Goal: Task Accomplishment & Management: Complete application form

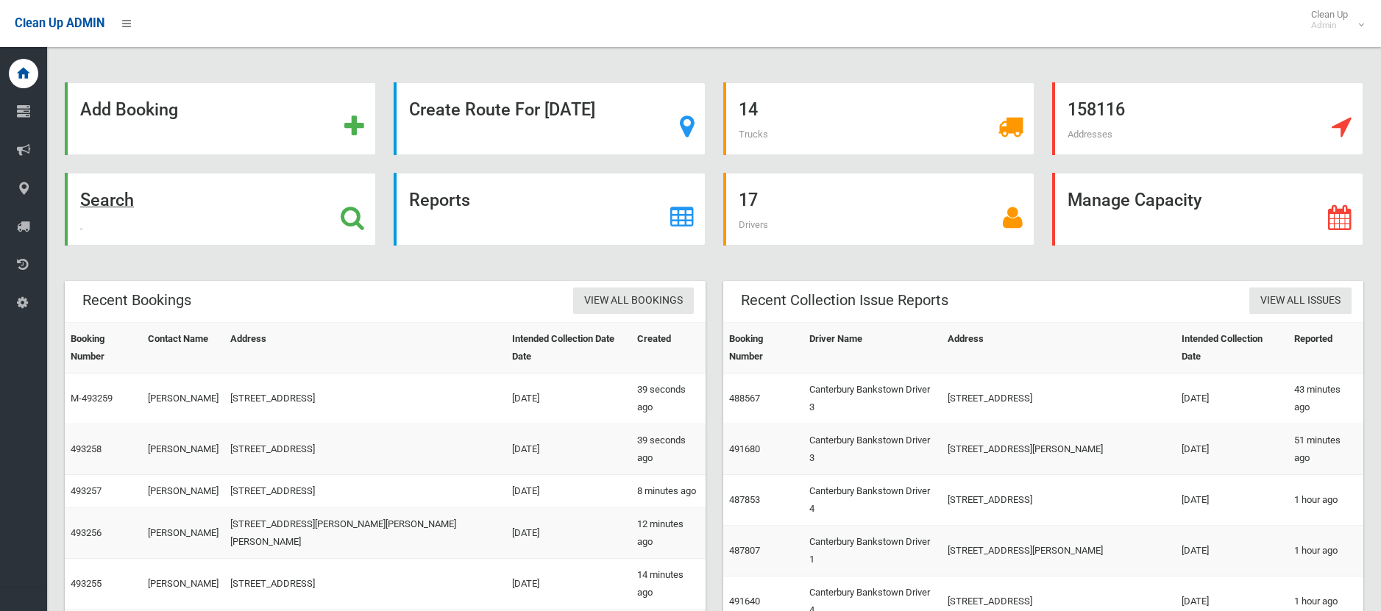
click at [105, 193] on strong "Search" at bounding box center [107, 200] width 54 height 21
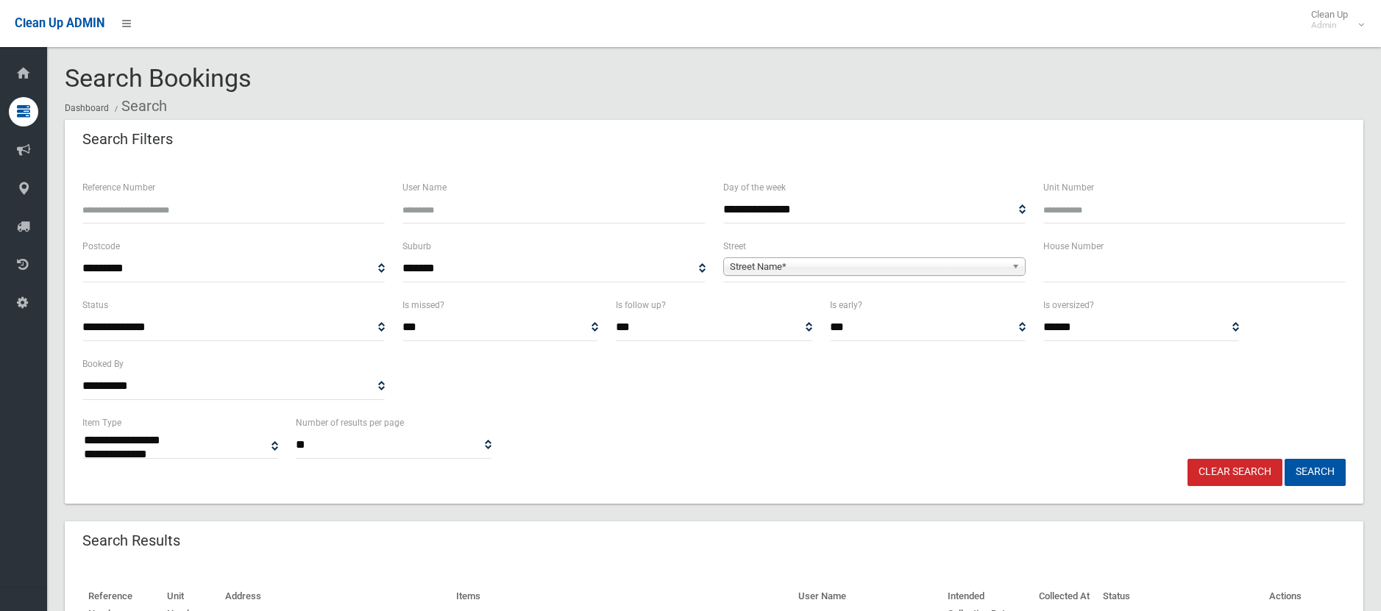
select select
click at [1103, 277] on input "text" at bounding box center [1194, 268] width 302 height 27
type input "**"
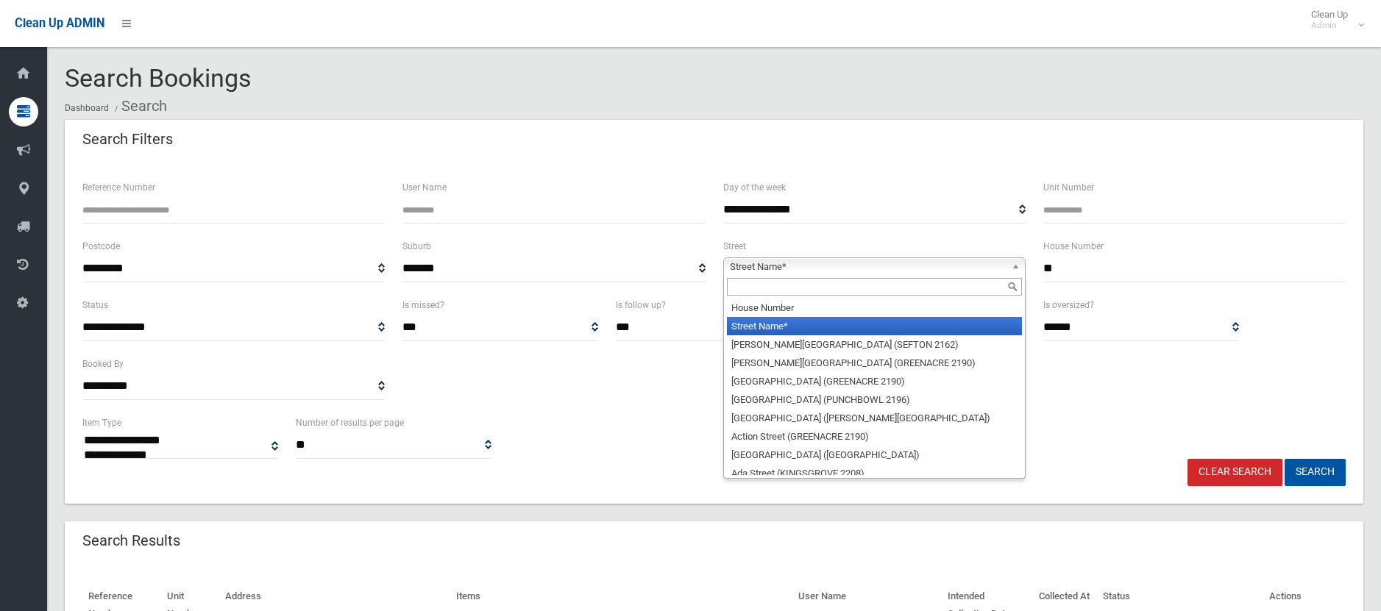
click at [880, 271] on span "Street Name*" at bounding box center [868, 267] width 276 height 18
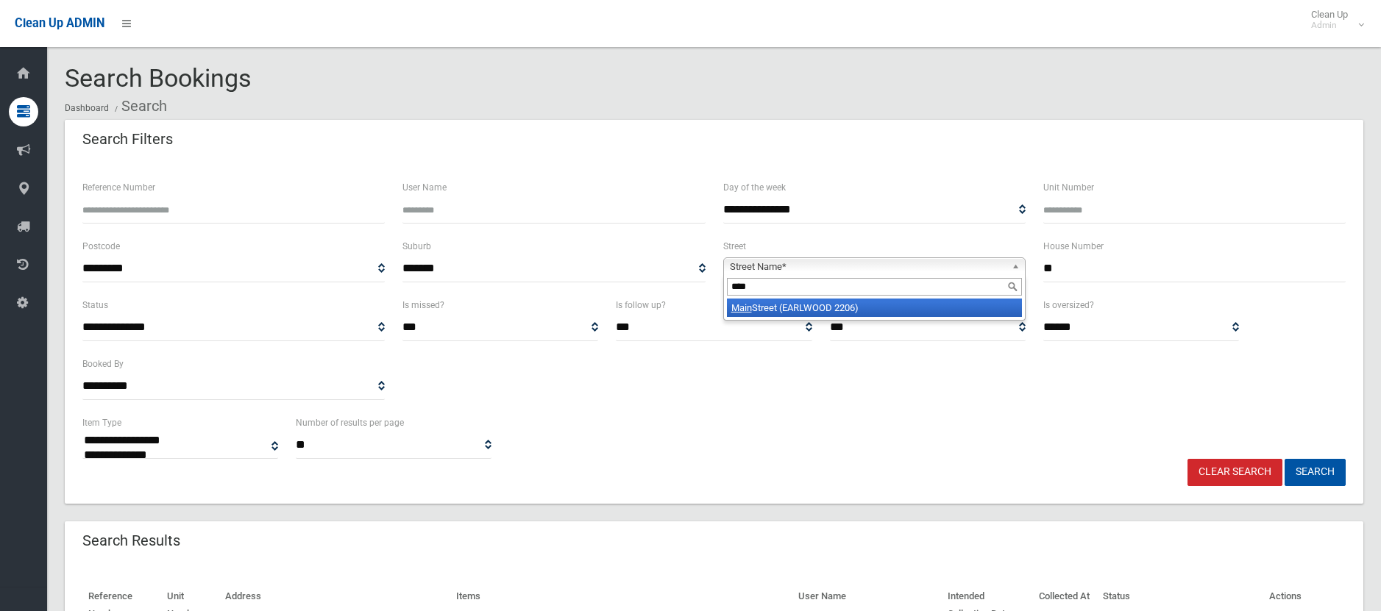
type input "****"
click at [884, 313] on li "Main Street (EARLWOOD 2206)" at bounding box center [874, 308] width 295 height 18
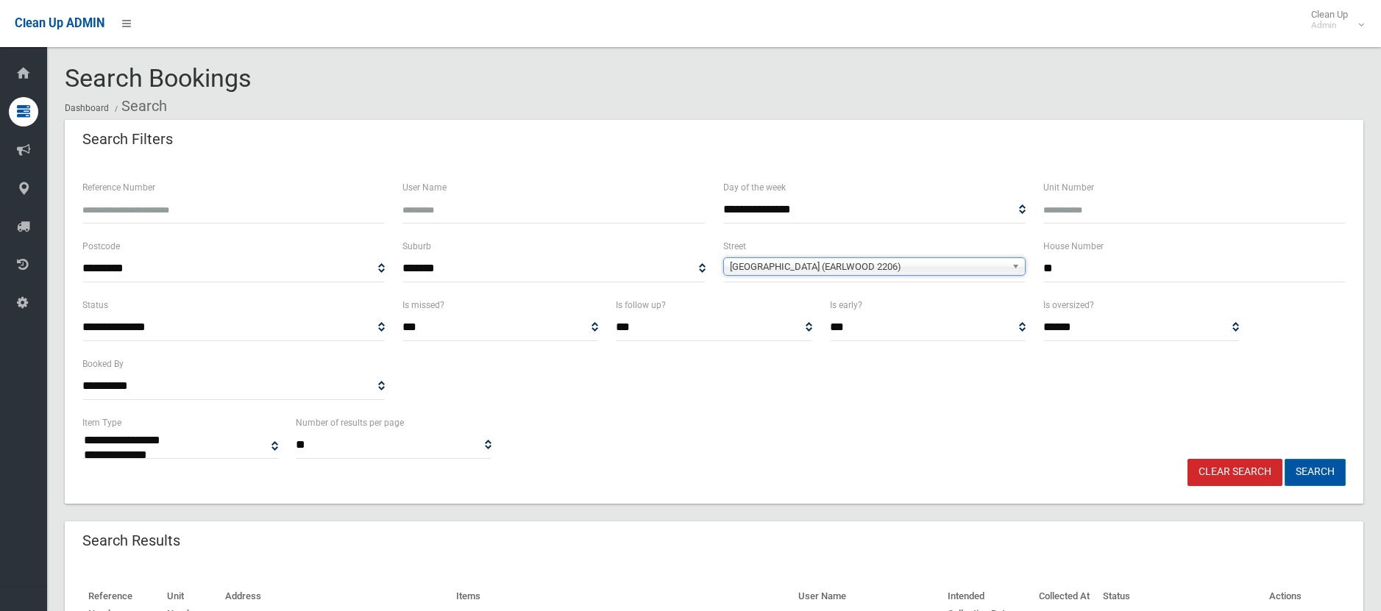
click at [1319, 471] on button "Search" at bounding box center [1314, 472] width 61 height 27
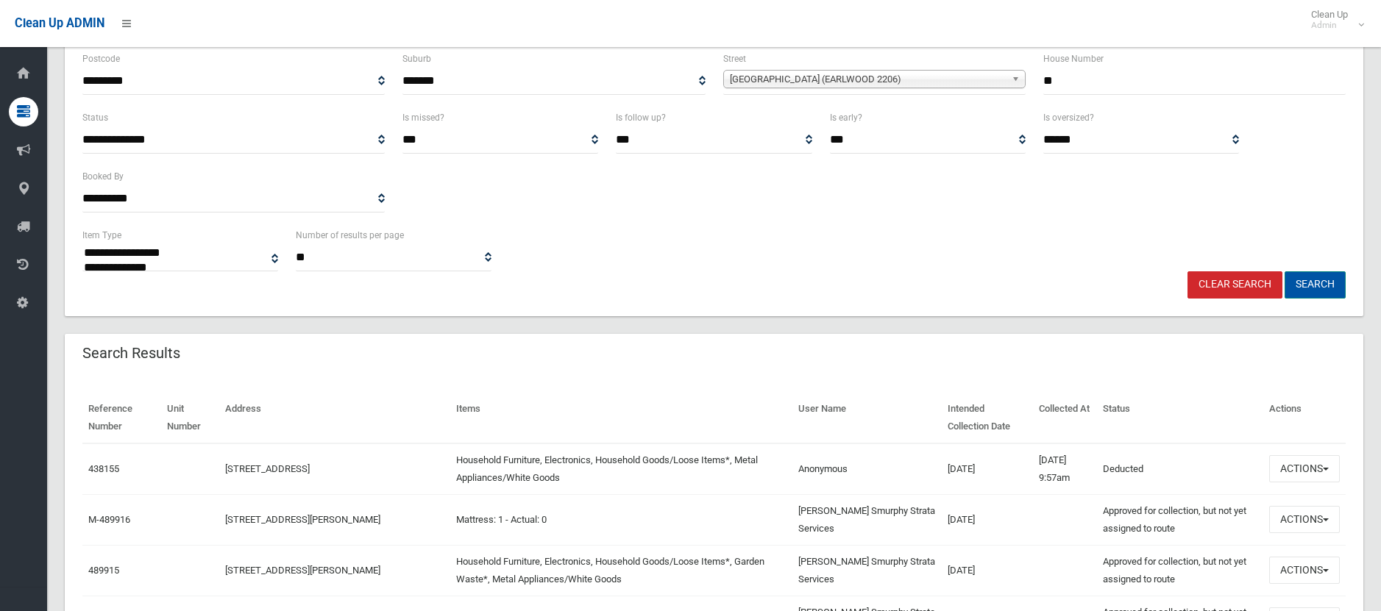
scroll to position [221, 0]
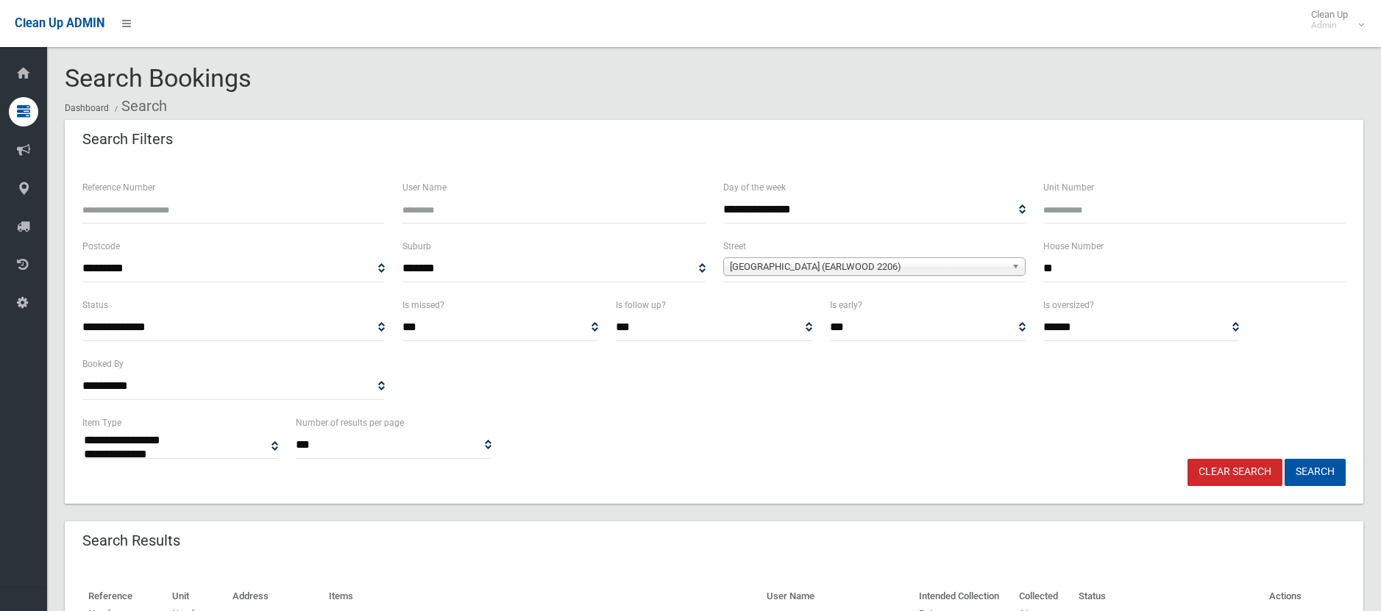
select select
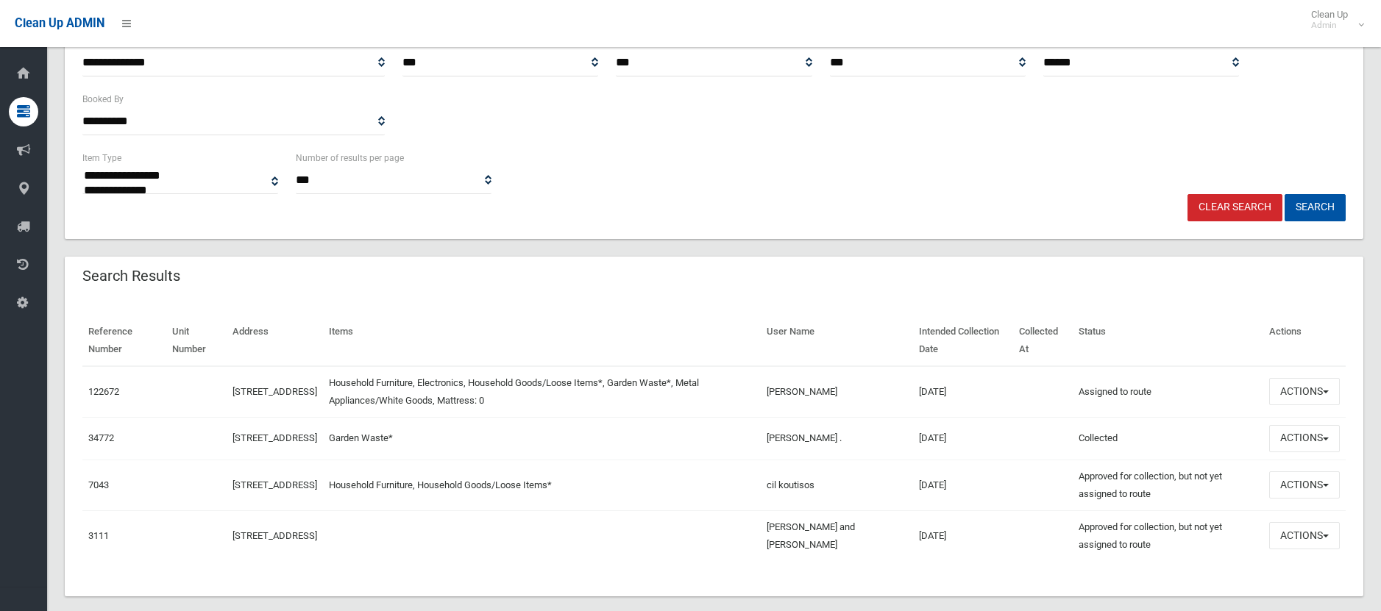
scroll to position [293, 0]
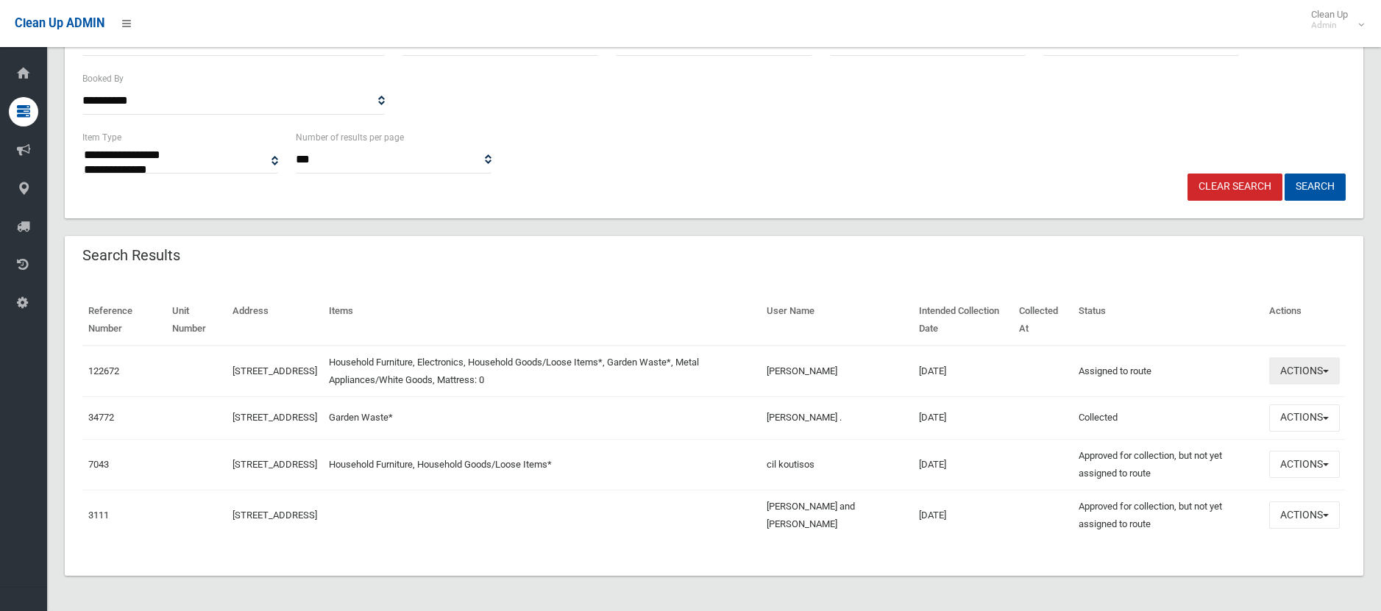
click at [1295, 367] on button "Actions" at bounding box center [1304, 370] width 71 height 27
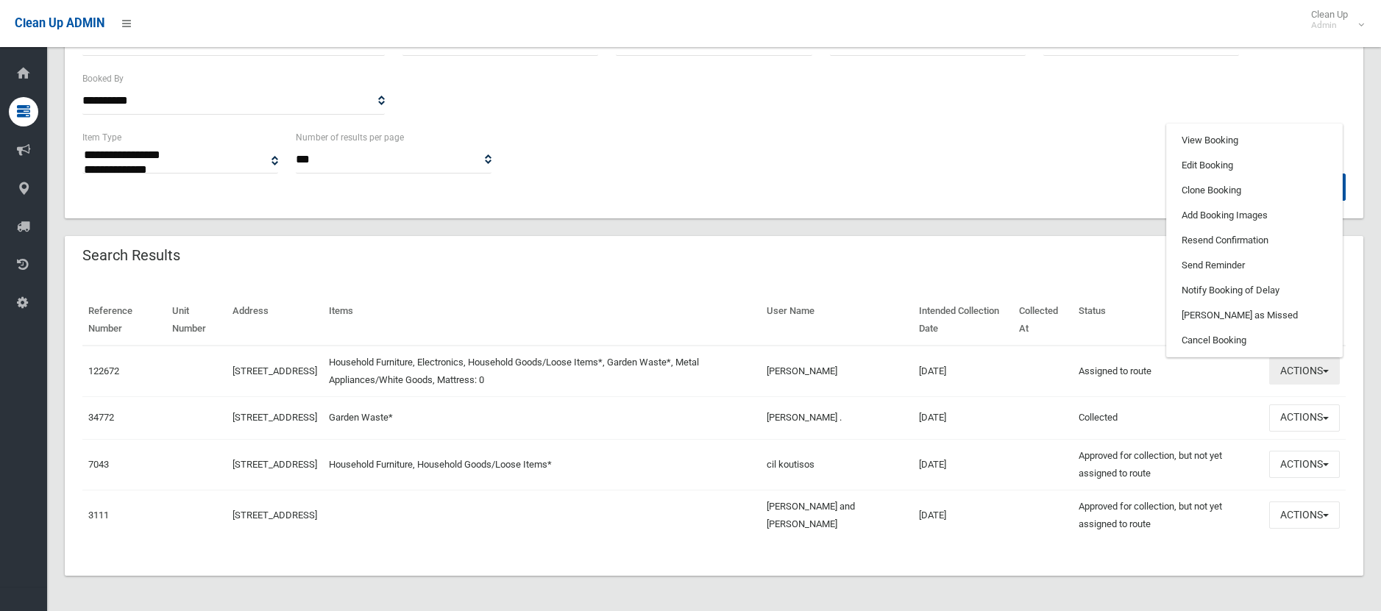
click at [1295, 367] on button "Actions" at bounding box center [1304, 370] width 71 height 27
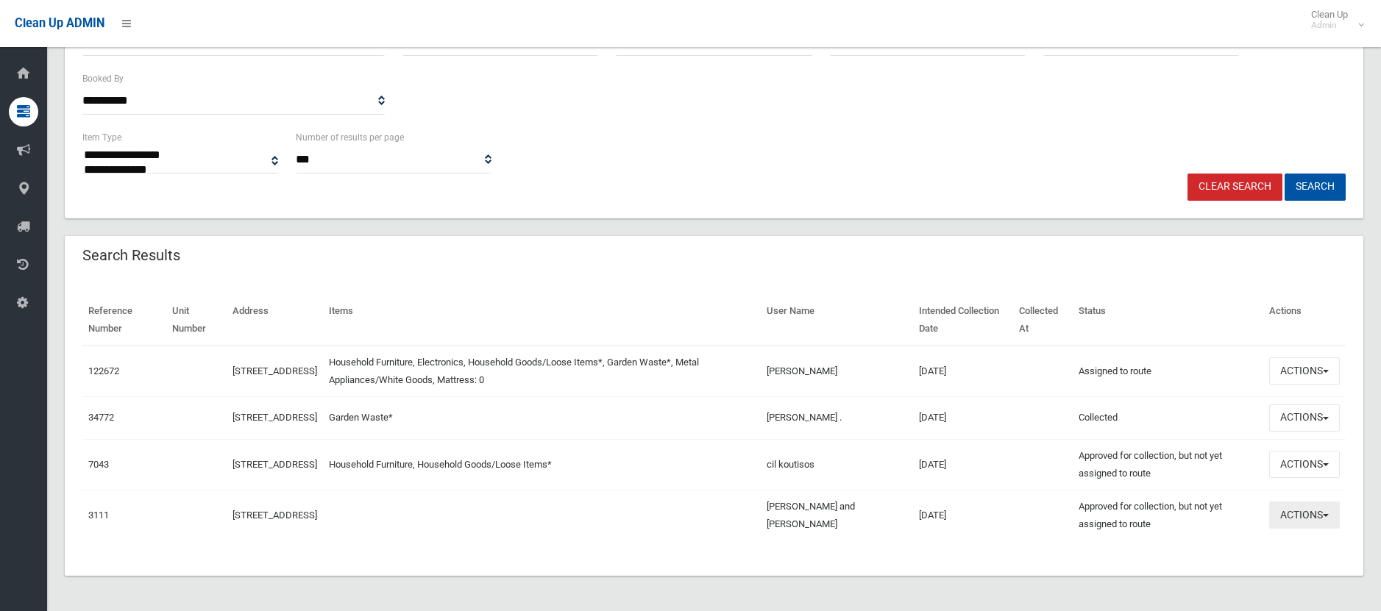
click at [1286, 512] on button "Actions" at bounding box center [1304, 515] width 71 height 27
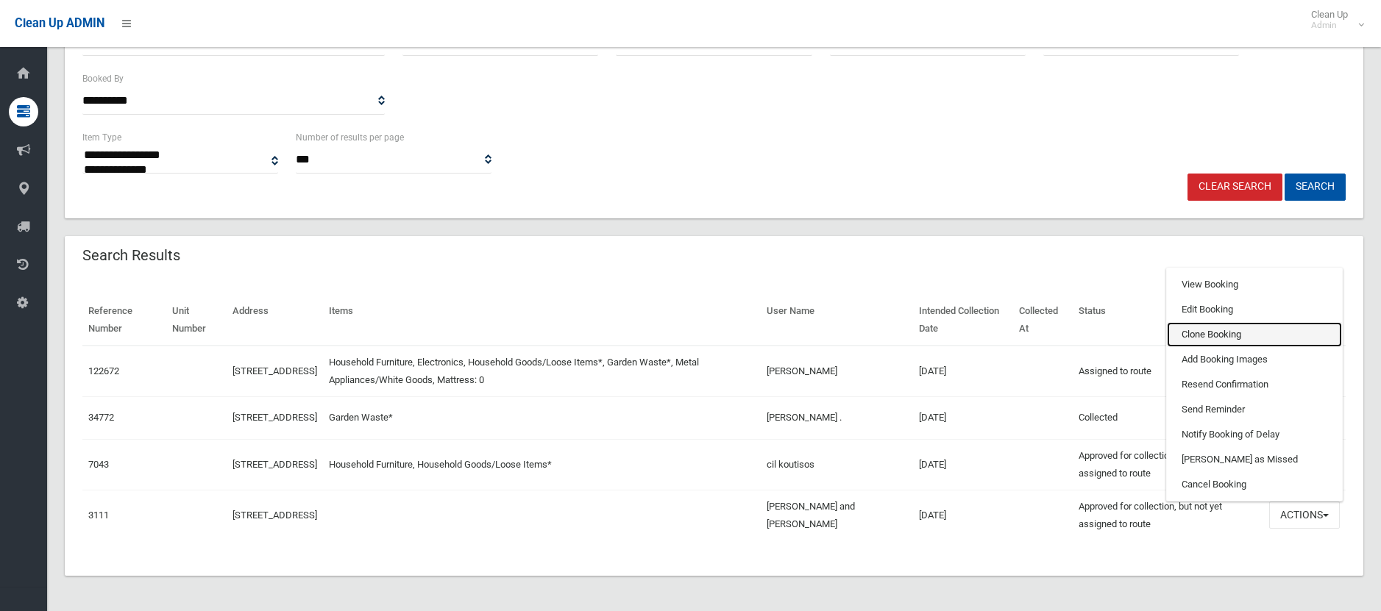
click at [1230, 340] on link "Clone Booking" at bounding box center [1254, 334] width 175 height 25
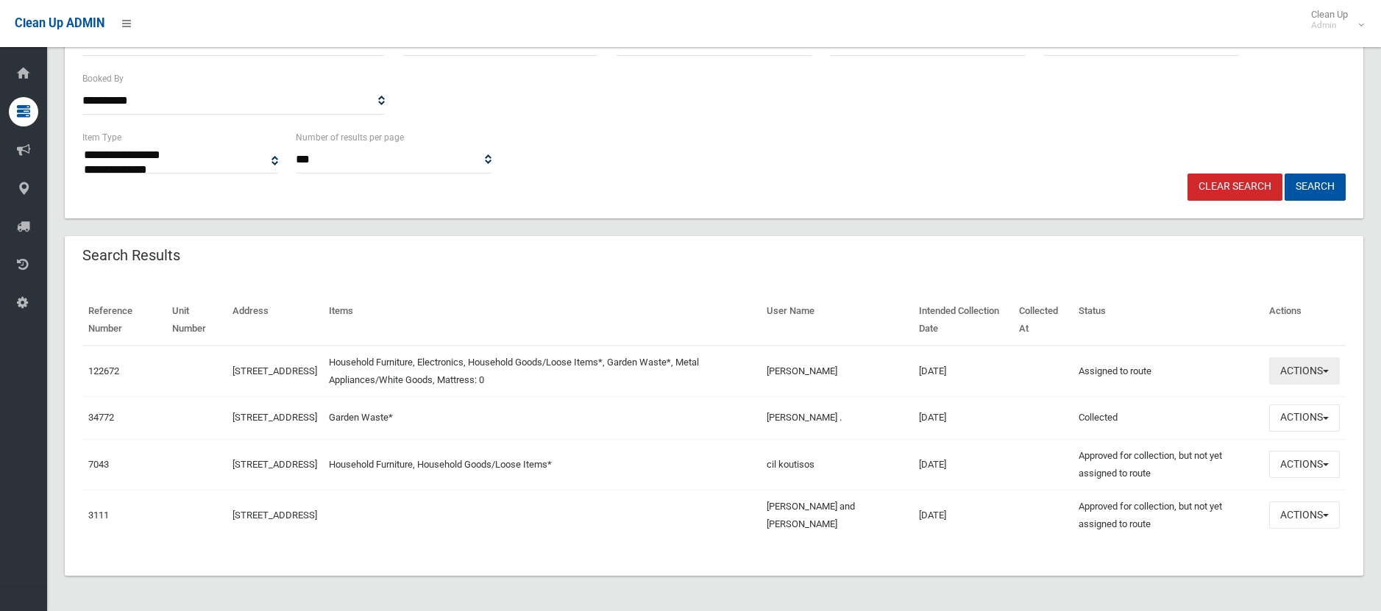
click at [1304, 363] on button "Actions" at bounding box center [1304, 370] width 71 height 27
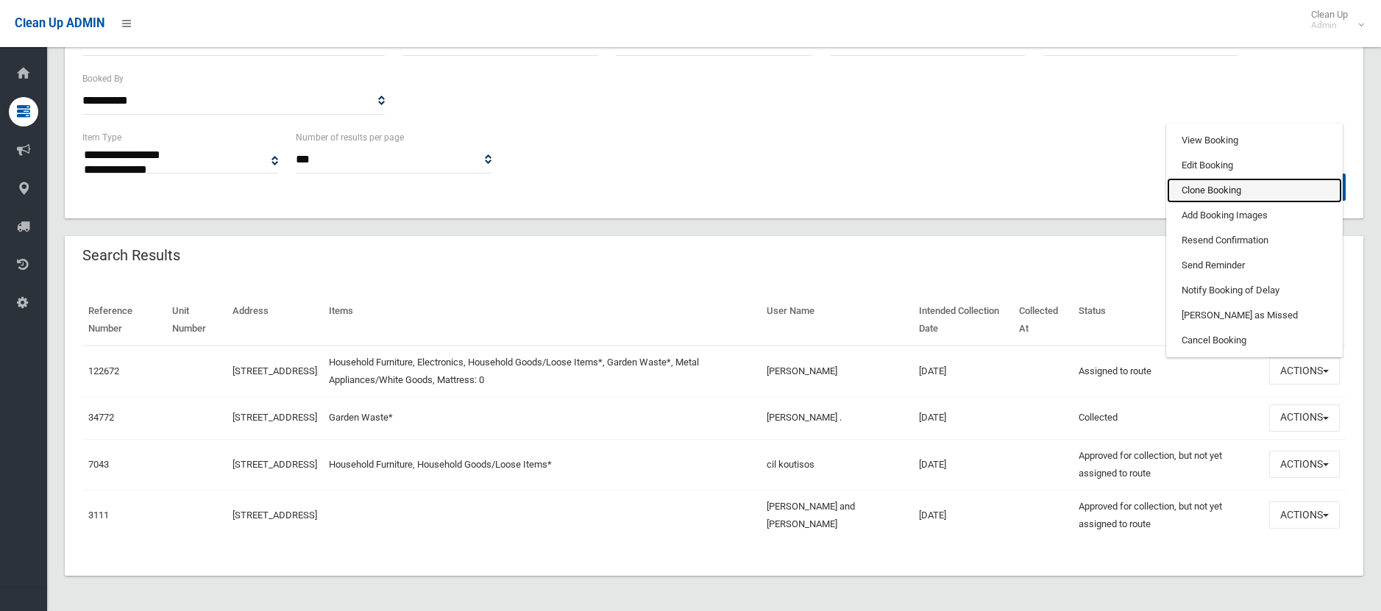
click at [1203, 182] on link "Clone Booking" at bounding box center [1254, 190] width 175 height 25
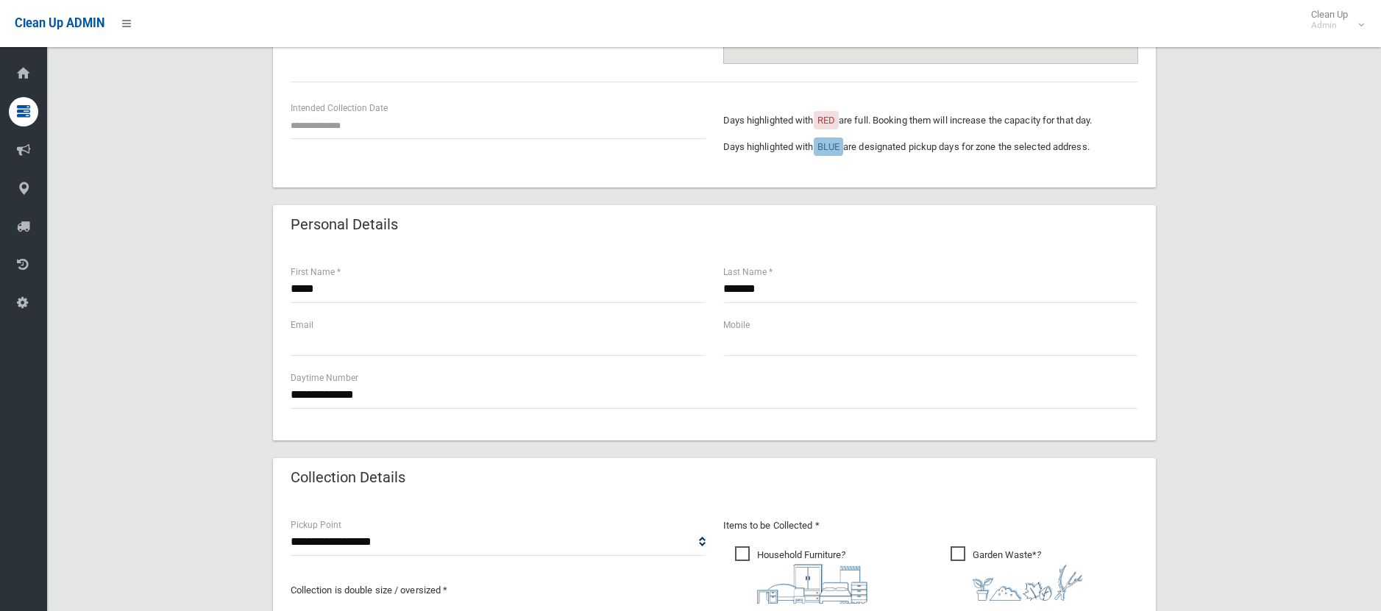
scroll to position [368, 0]
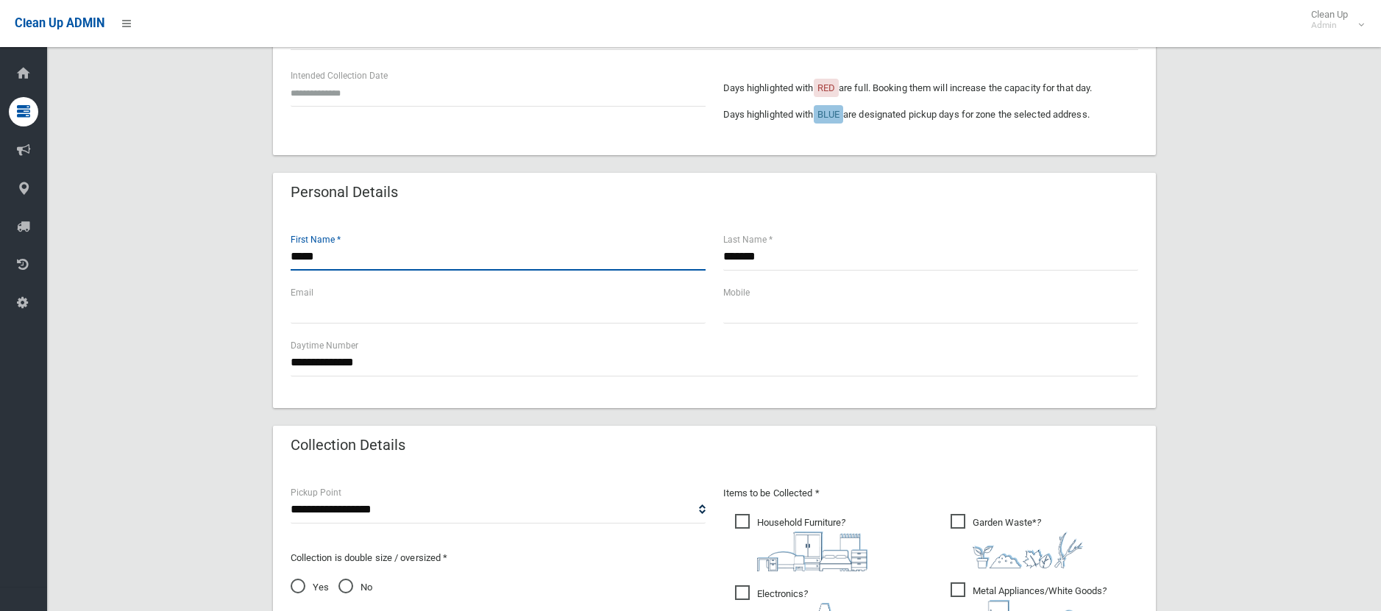
drag, startPoint x: 423, startPoint y: 252, endPoint x: 154, endPoint y: 241, distance: 269.4
click at [154, 241] on div "**********" at bounding box center [714, 393] width 1298 height 1283
type input "******"
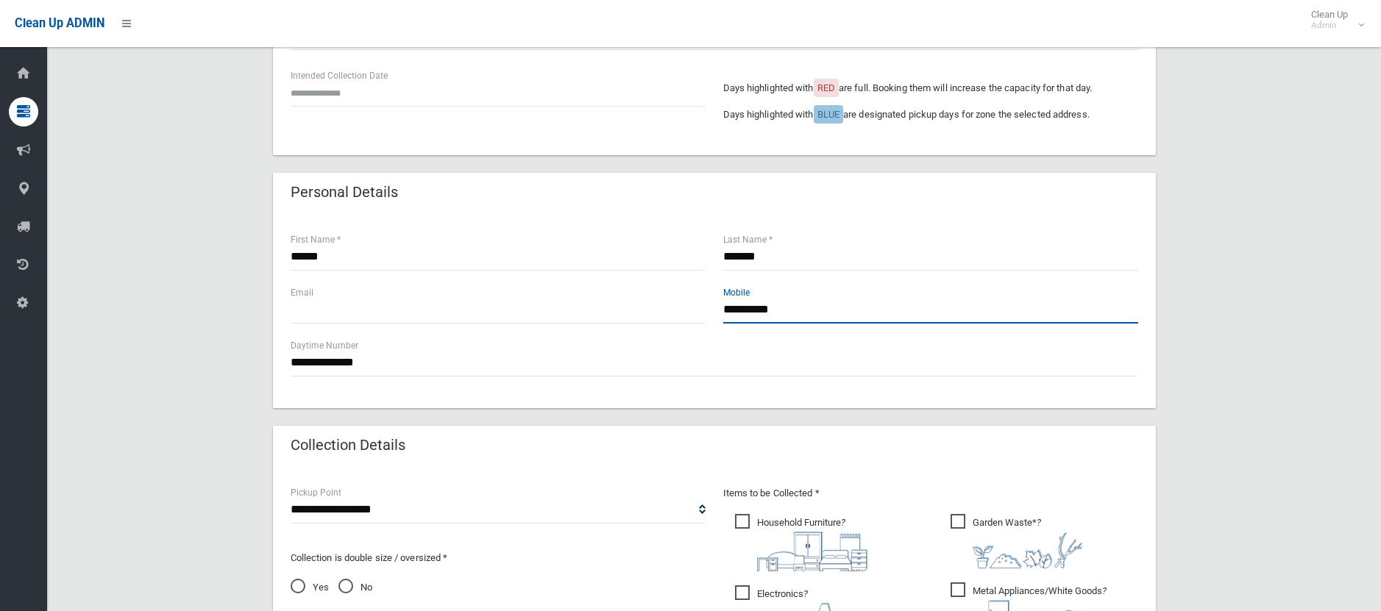
type input "**********"
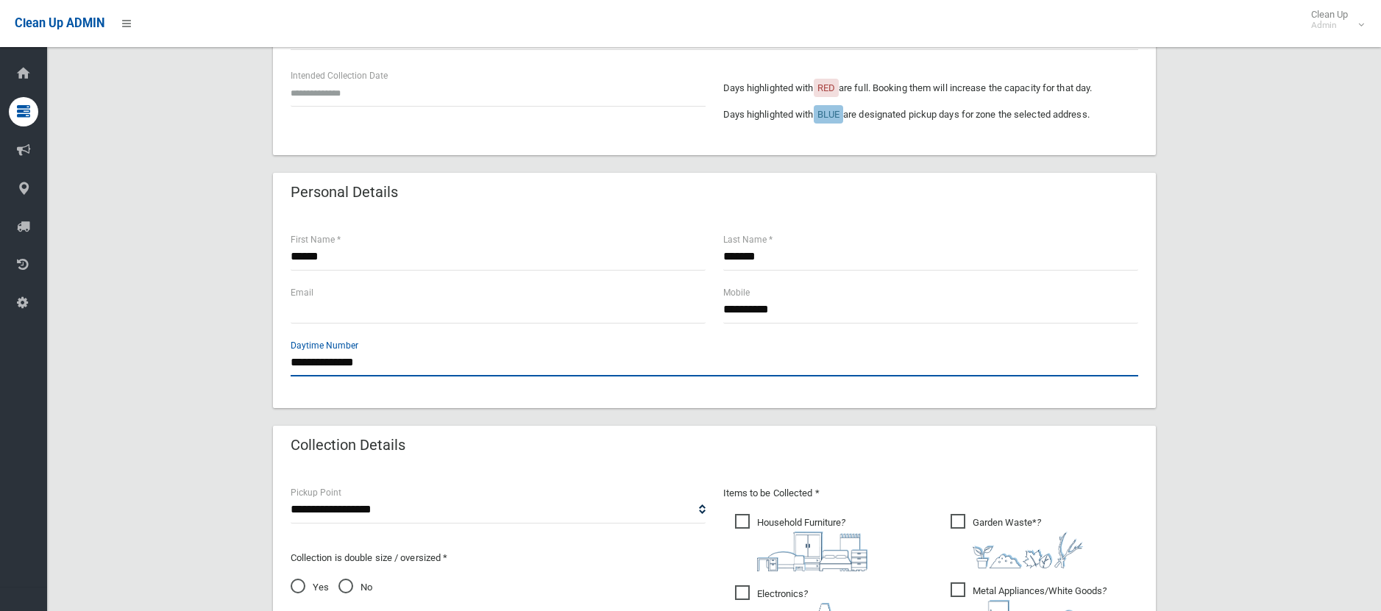
drag, startPoint x: 430, startPoint y: 355, endPoint x: 88, endPoint y: 316, distance: 345.0
click at [88, 316] on div "**********" at bounding box center [714, 393] width 1298 height 1283
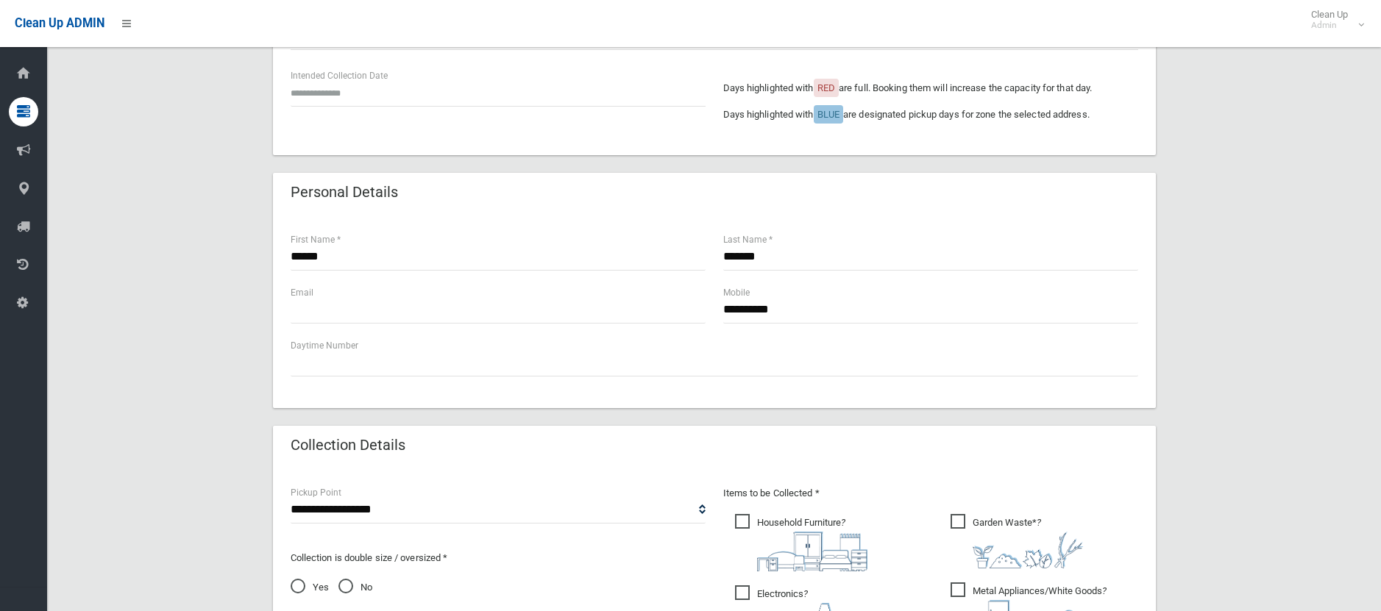
scroll to position [736, 0]
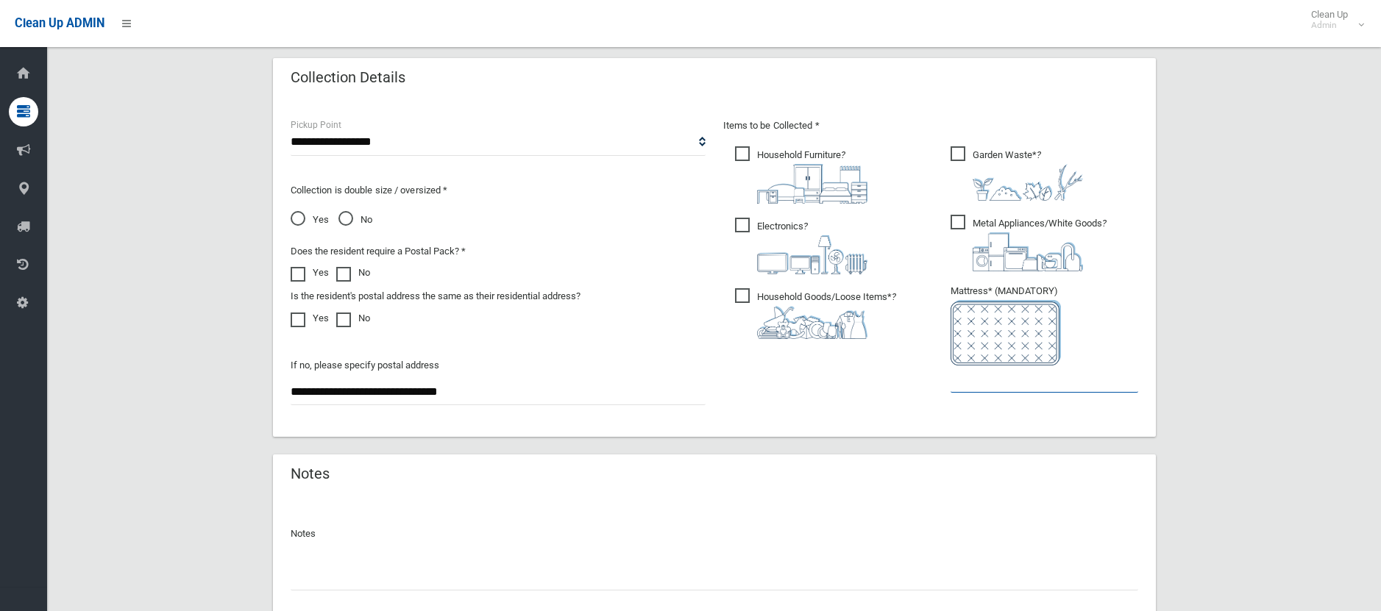
click at [985, 384] on input "text" at bounding box center [1044, 379] width 188 height 27
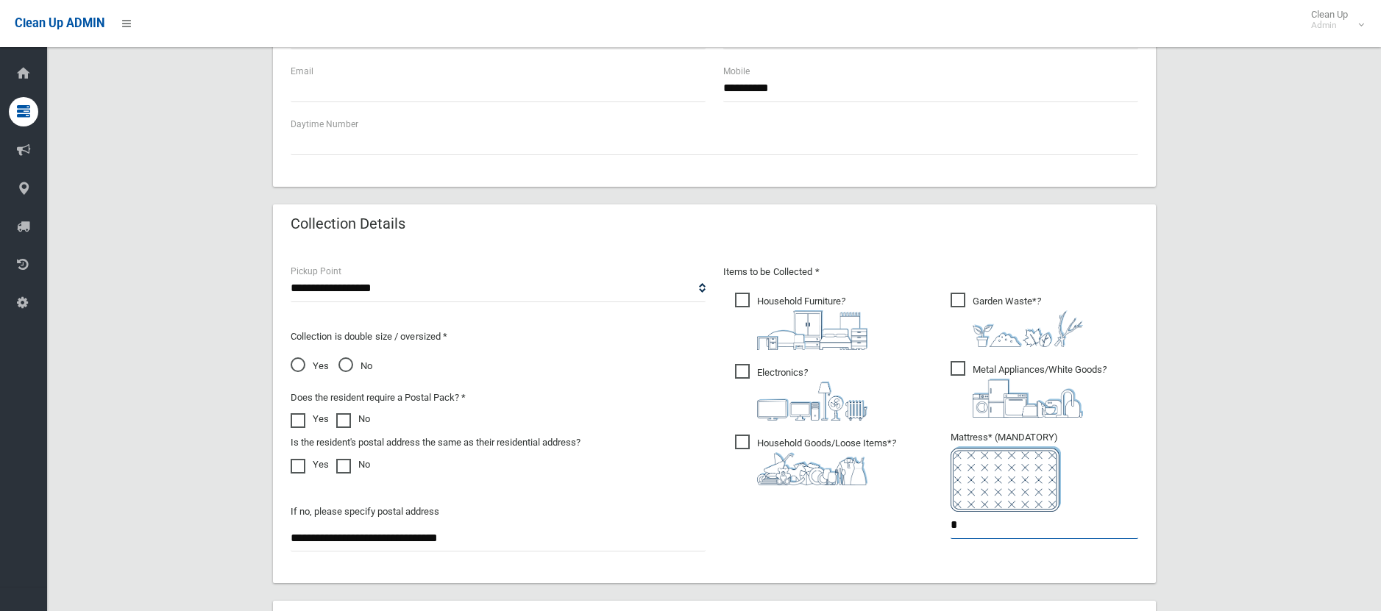
scroll to position [588, 0]
type input "*"
drag, startPoint x: 299, startPoint y: 353, endPoint x: 299, endPoint y: 361, distance: 8.1
click at [299, 361] on div "Collection is double size / oversized * Yes No" at bounding box center [498, 346] width 415 height 59
drag, startPoint x: 304, startPoint y: 369, endPoint x: 313, endPoint y: 380, distance: 14.6
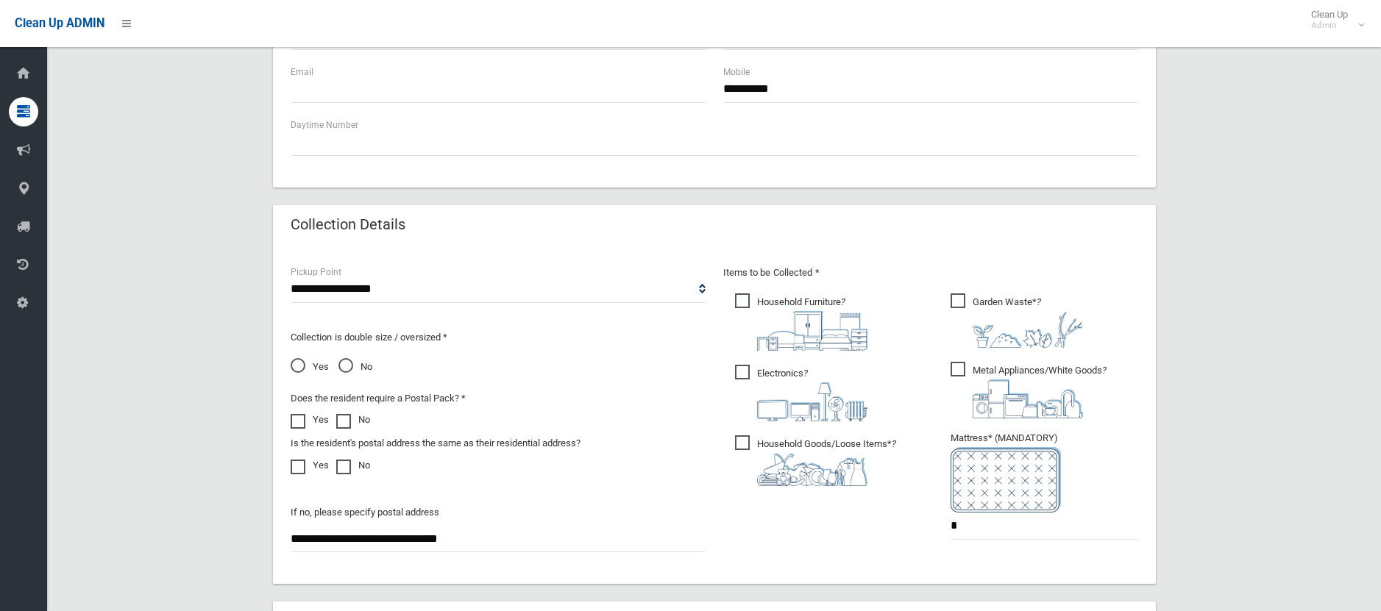
click at [305, 369] on span "Yes" at bounding box center [310, 367] width 38 height 18
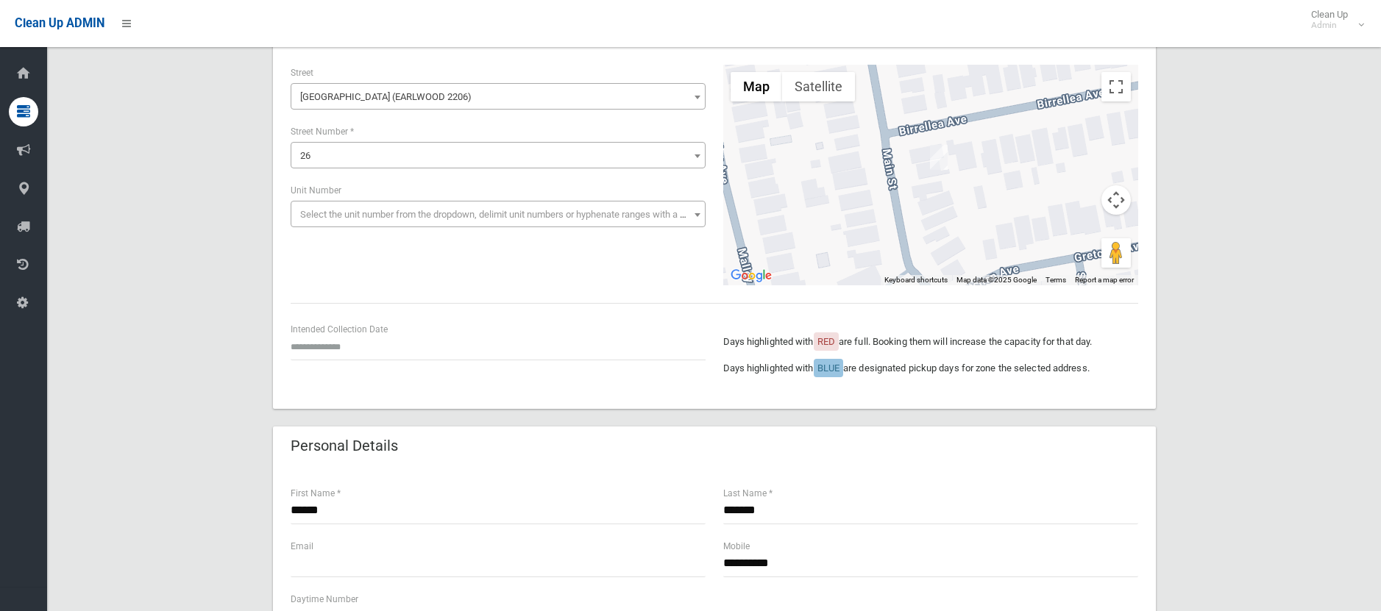
scroll to position [109, 0]
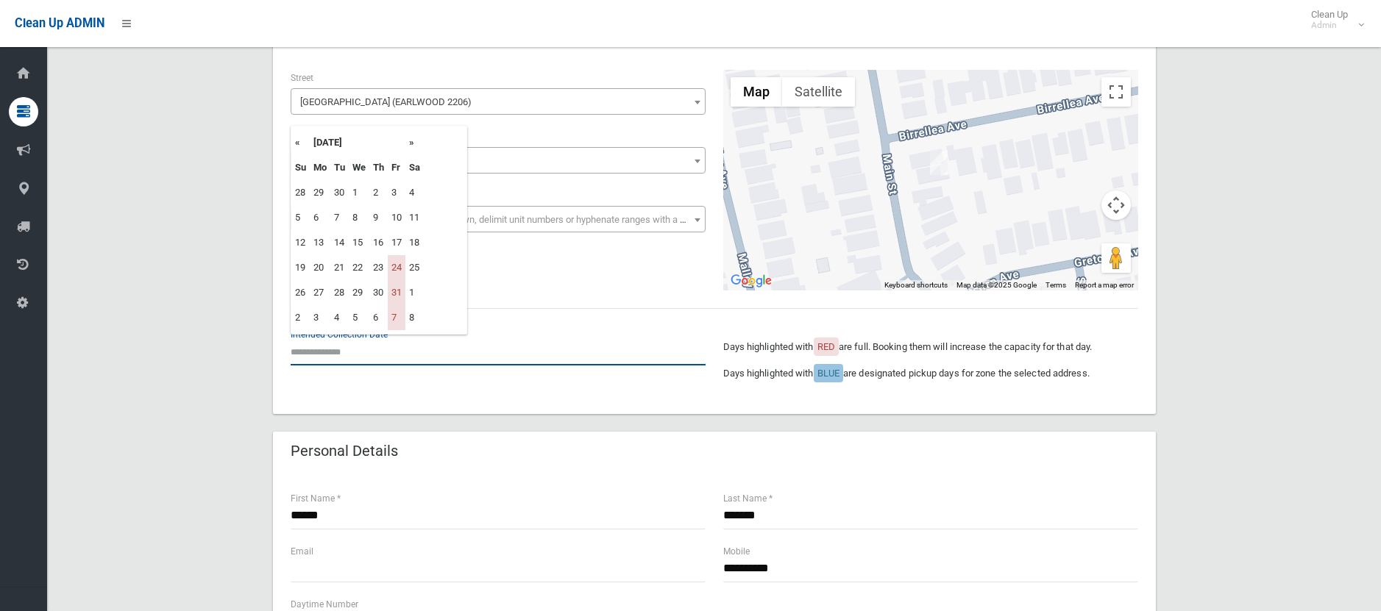
click at [341, 350] on input "text" at bounding box center [498, 351] width 415 height 27
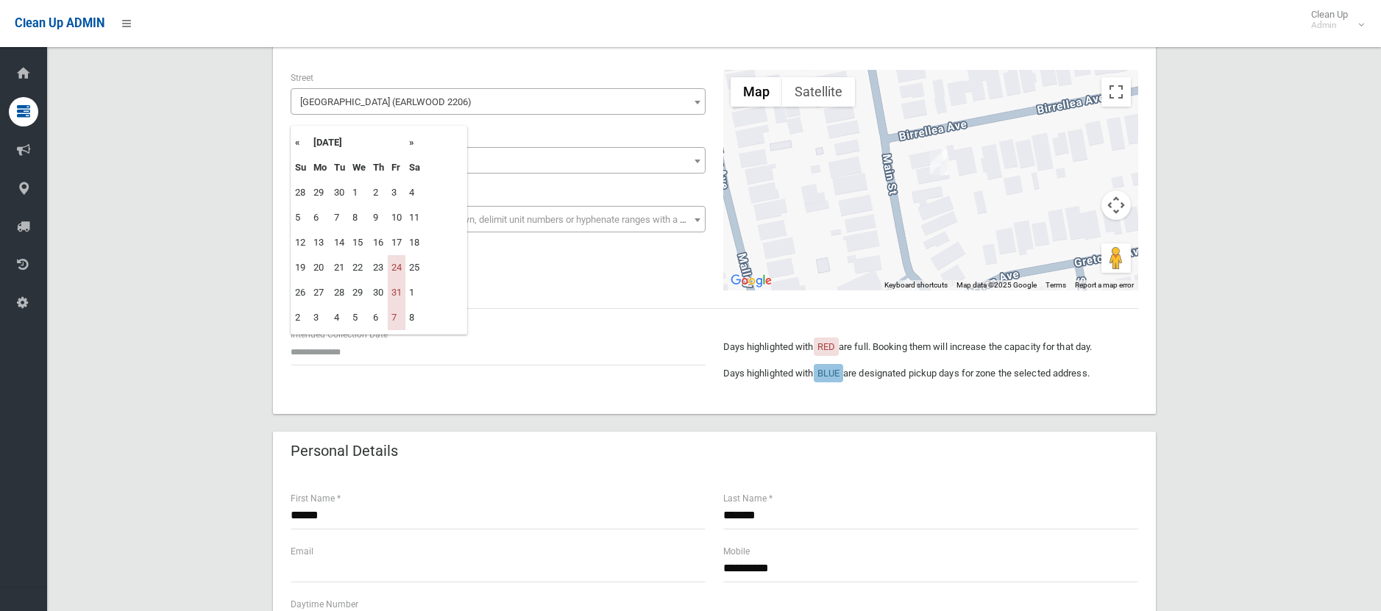
click at [414, 145] on th "»" at bounding box center [414, 142] width 18 height 25
click at [398, 243] on td "14" at bounding box center [397, 242] width 18 height 25
type input "**********"
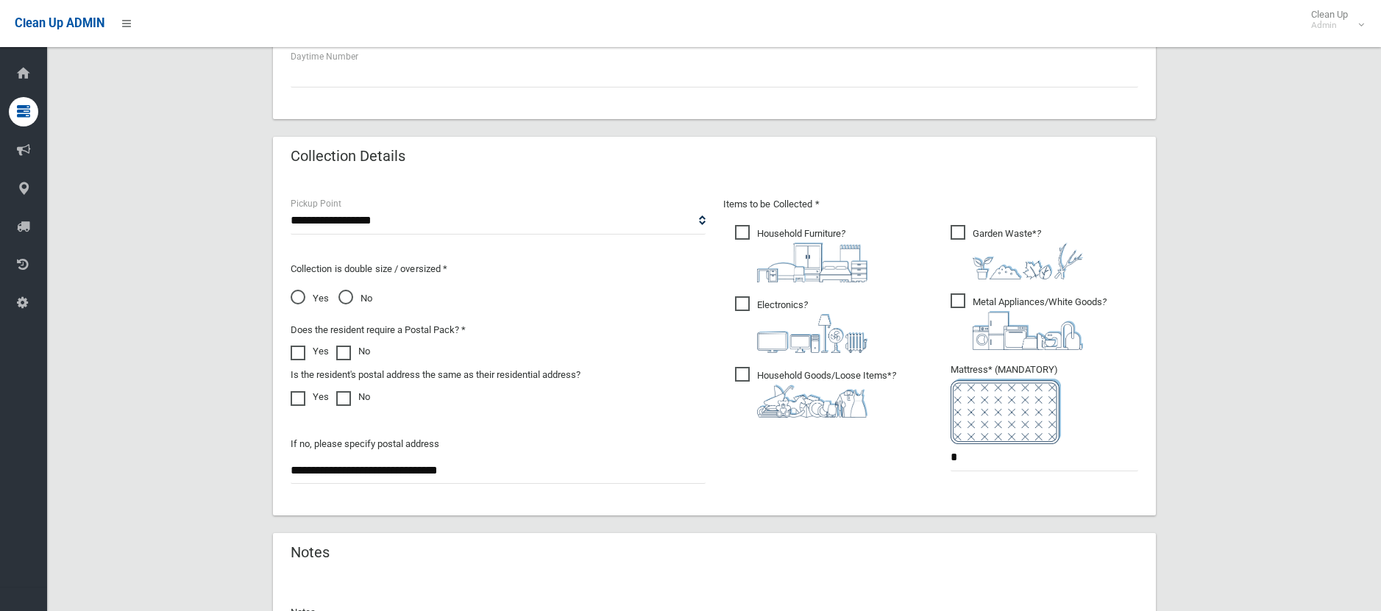
scroll to position [844, 0]
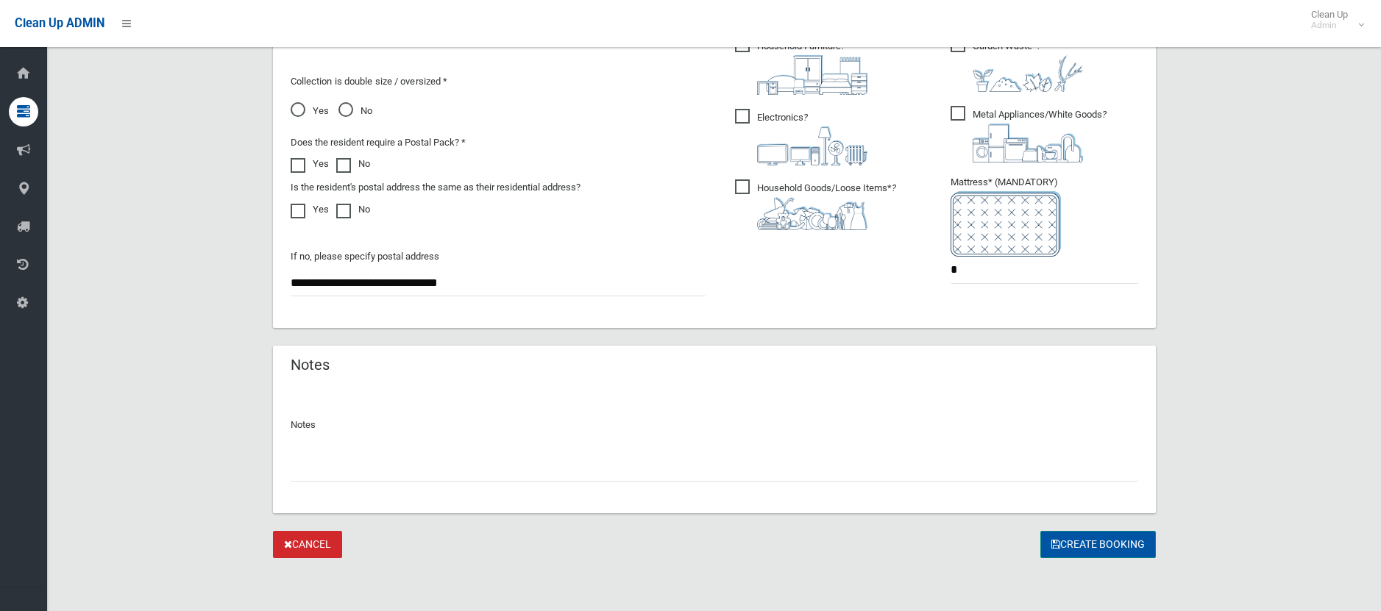
click at [1109, 548] on button "Create Booking" at bounding box center [1097, 544] width 115 height 27
